Goal: Task Accomplishment & Management: Use online tool/utility

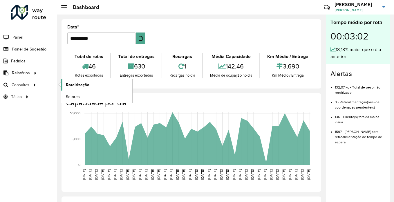
click at [73, 82] on span "Roteirização" at bounding box center [78, 85] width 24 height 6
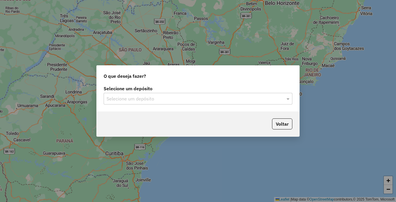
click at [145, 102] on input "text" at bounding box center [192, 98] width 171 height 7
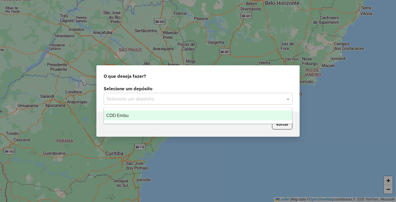
click at [123, 116] on span "CDD Embu" at bounding box center [117, 115] width 22 height 5
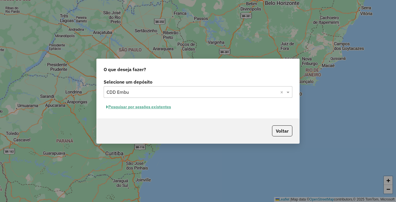
click at [131, 108] on button "Pesquisar por sessões existentes" at bounding box center [139, 106] width 70 height 9
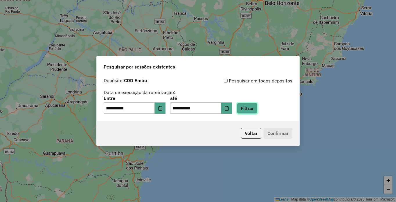
click at [257, 110] on button "Filtrar" at bounding box center [247, 108] width 21 height 11
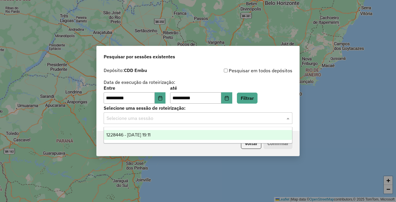
click at [125, 118] on input "text" at bounding box center [192, 118] width 171 height 7
click at [162, 137] on div "1228446 - [DATE] 19:11" at bounding box center [198, 135] width 188 height 10
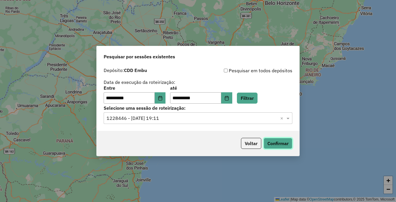
click at [281, 145] on button "Confirmar" at bounding box center [278, 143] width 29 height 11
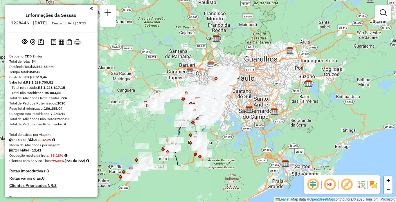
click at [375, 185] on img at bounding box center [373, 184] width 9 height 9
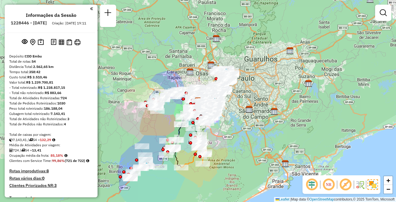
click at [326, 189] on em at bounding box center [329, 185] width 14 height 14
click at [344, 186] on em at bounding box center [345, 185] width 14 height 14
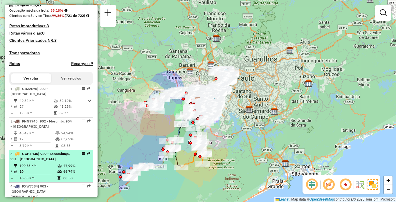
scroll to position [203, 0]
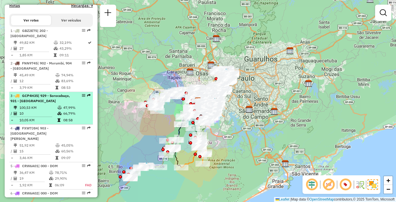
click at [25, 111] on td "100,53 KM" at bounding box center [38, 108] width 38 height 6
select select "**********"
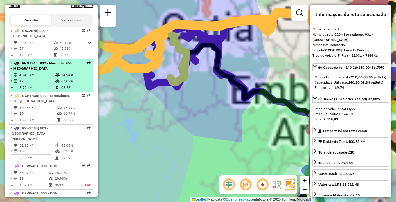
click at [30, 78] on td "45,49 KM" at bounding box center [37, 75] width 36 height 6
